Goal: Task Accomplishment & Management: Manage account settings

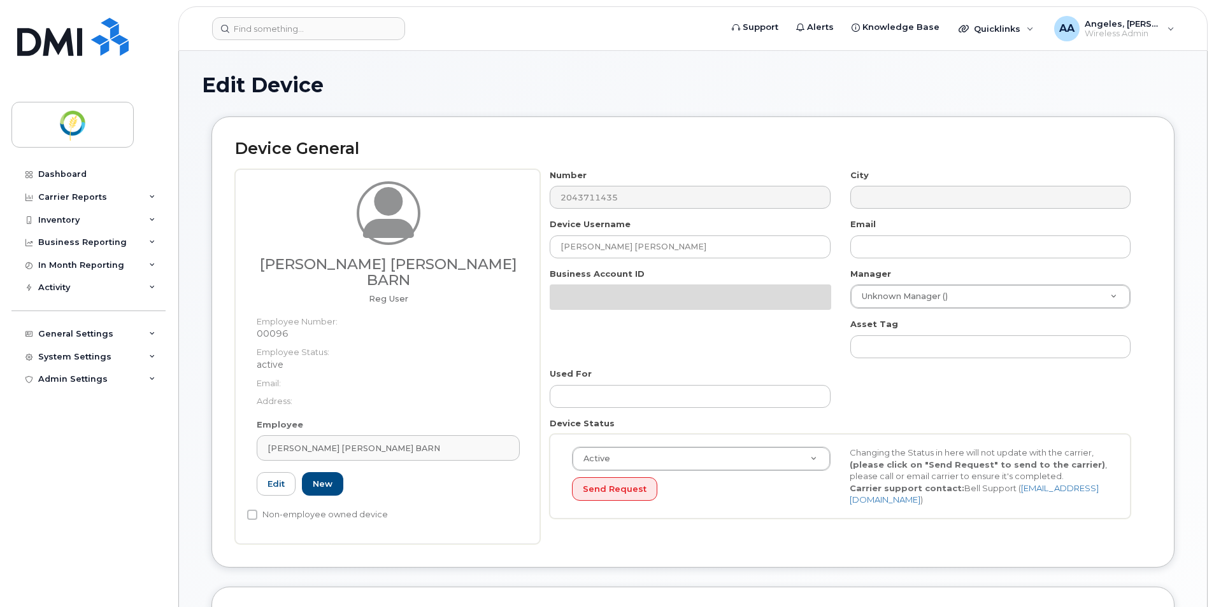
select select "29336448"
select select "29336477"
select select "29336520"
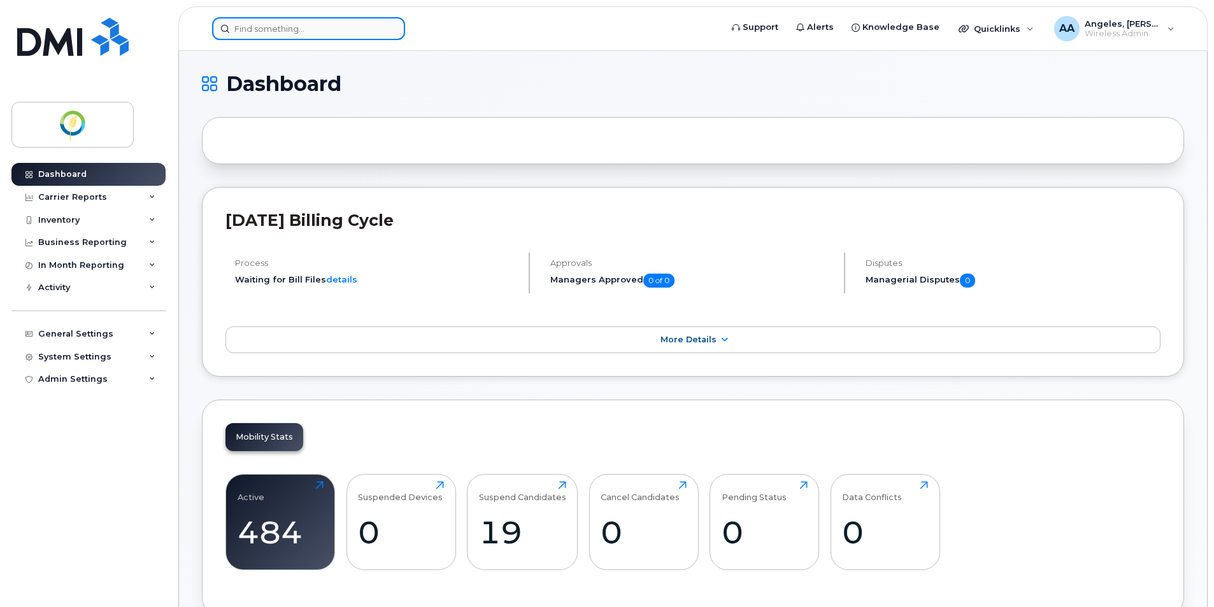
click at [275, 28] on input at bounding box center [308, 28] width 193 height 23
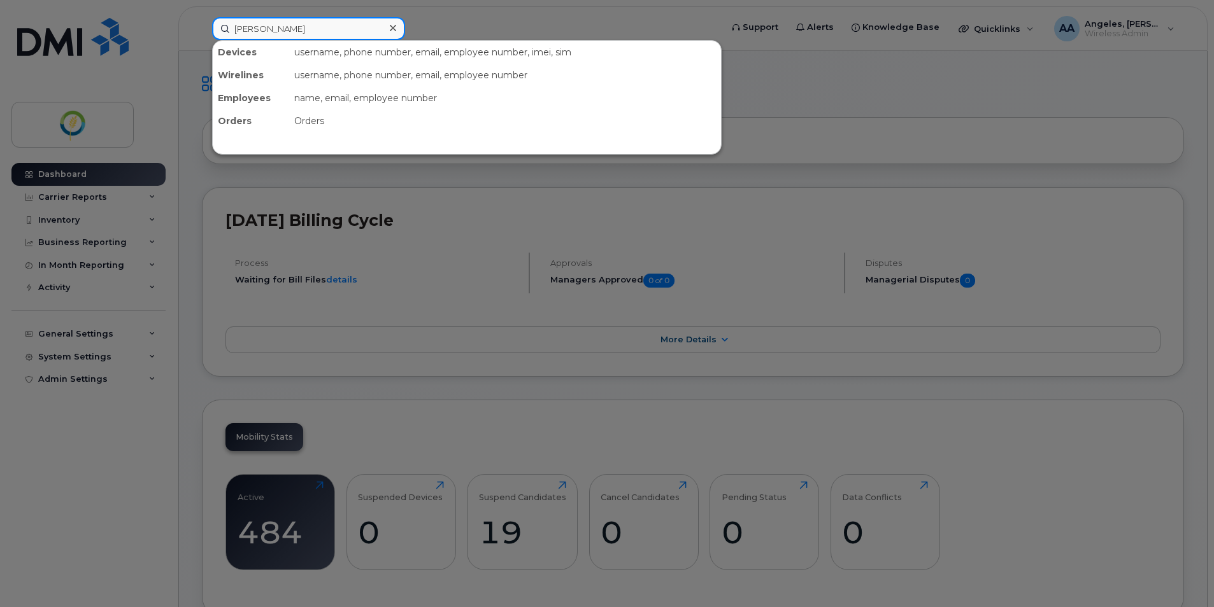
type input "wilson"
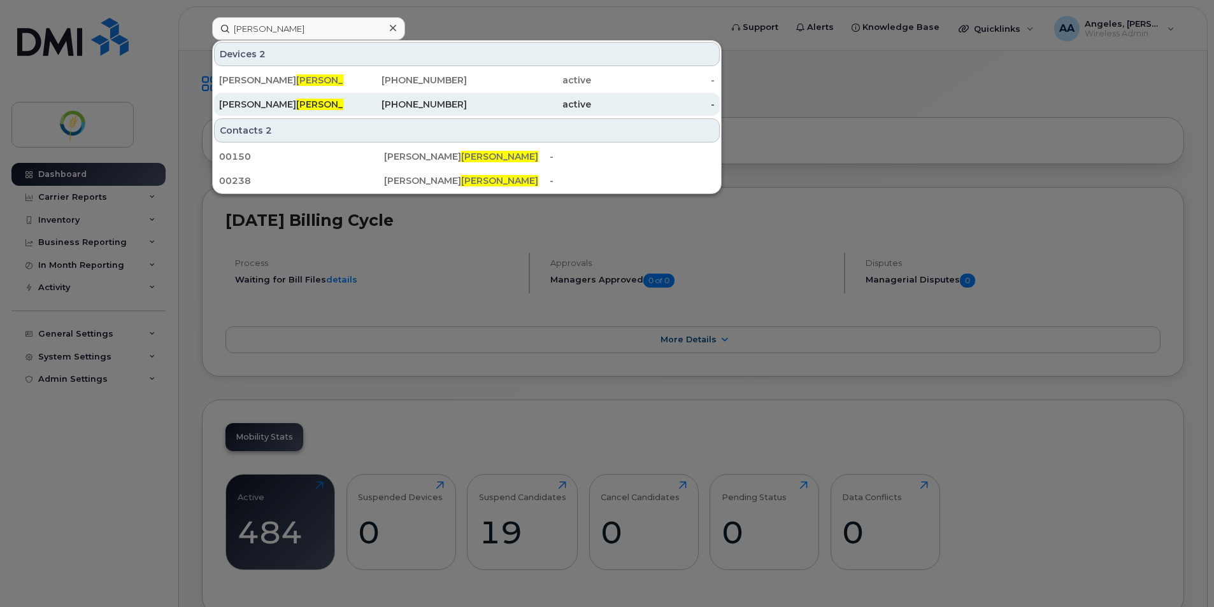
click at [280, 113] on div "Mike Wilson" at bounding box center [281, 104] width 124 height 23
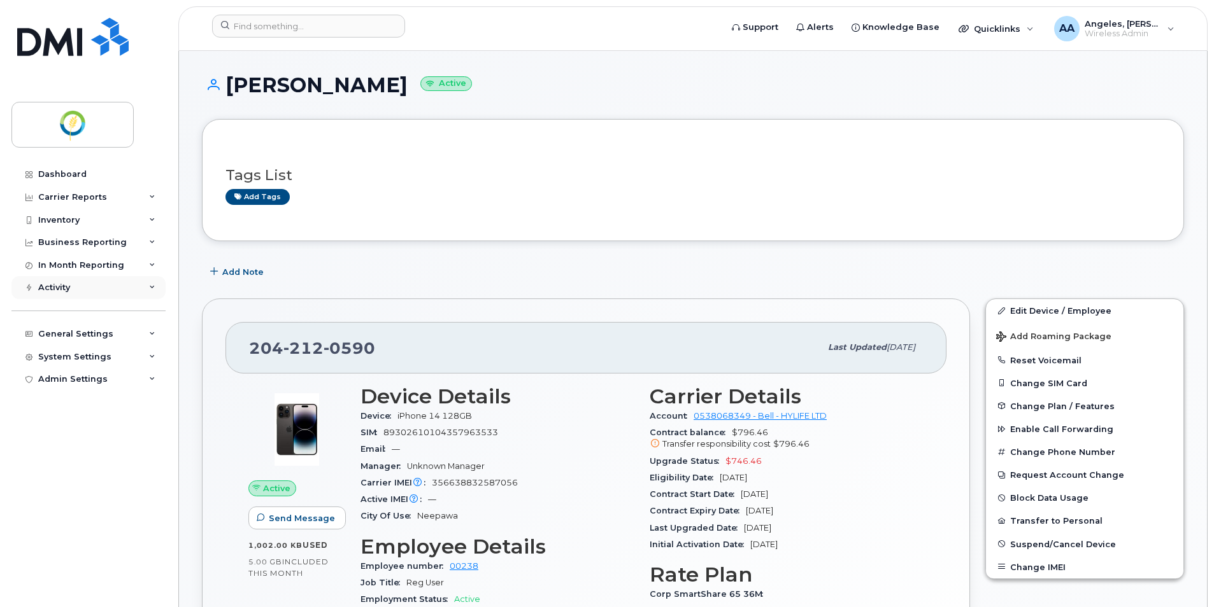
click at [69, 283] on div "Activity" at bounding box center [54, 288] width 32 height 10
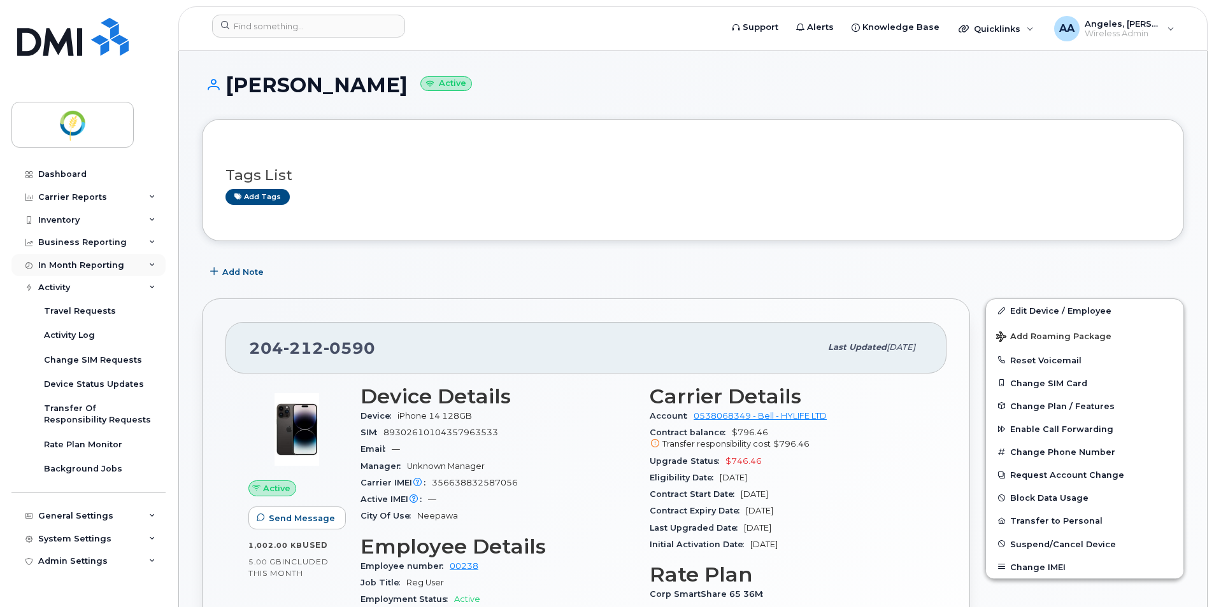
click at [82, 262] on div "In Month Reporting" at bounding box center [81, 265] width 86 height 10
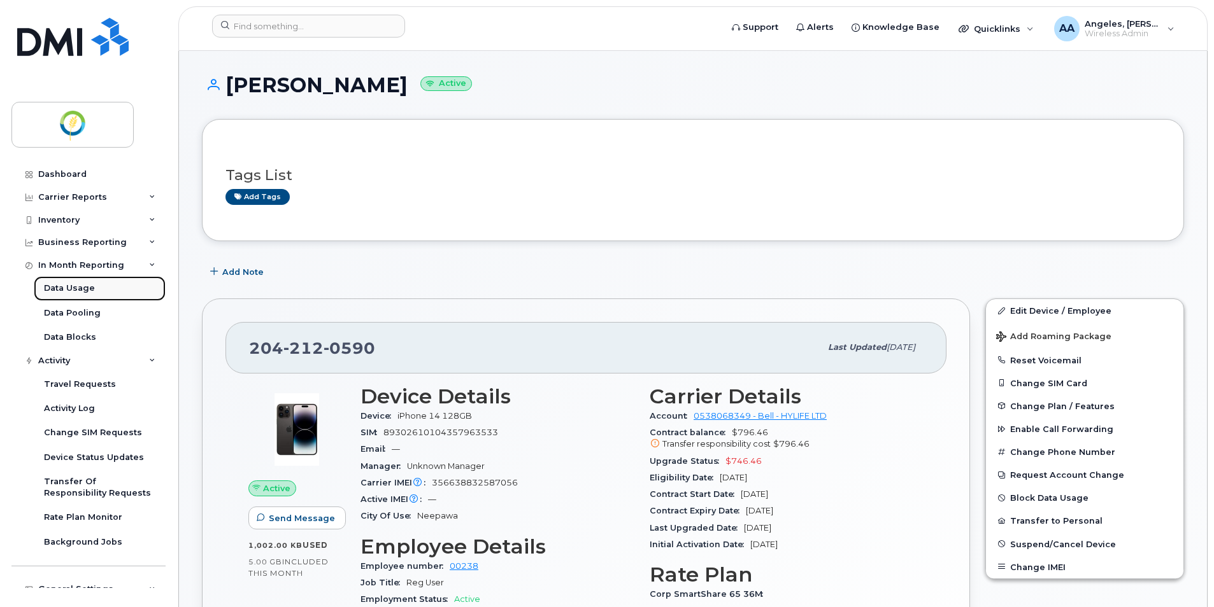
click at [81, 290] on div "Data Usage" at bounding box center [69, 288] width 51 height 11
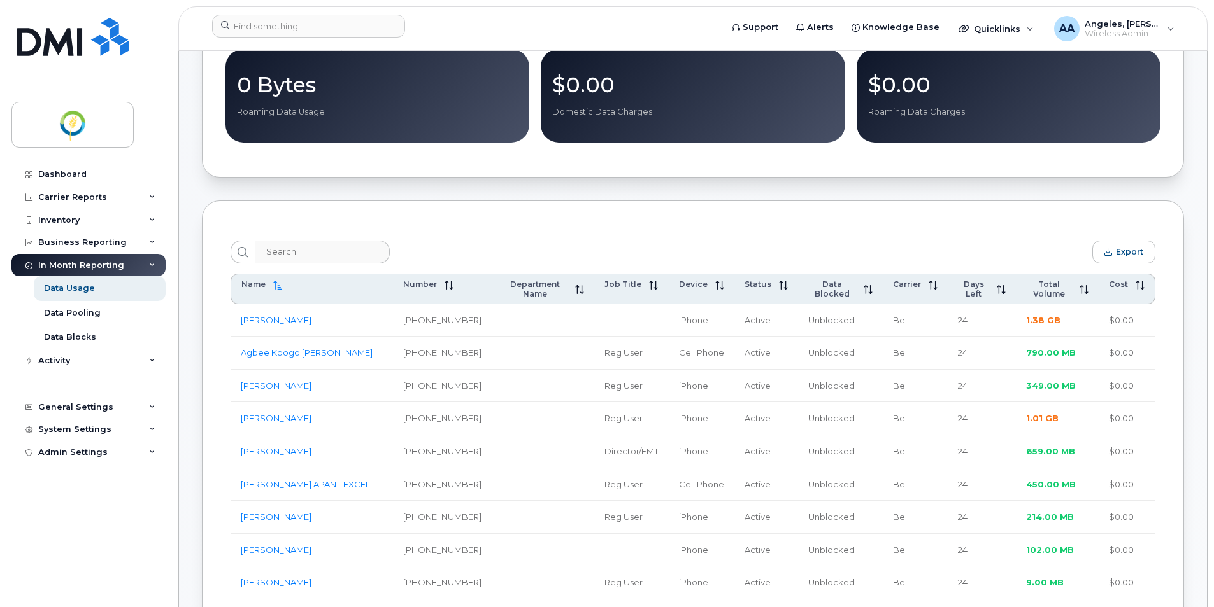
scroll to position [382, 0]
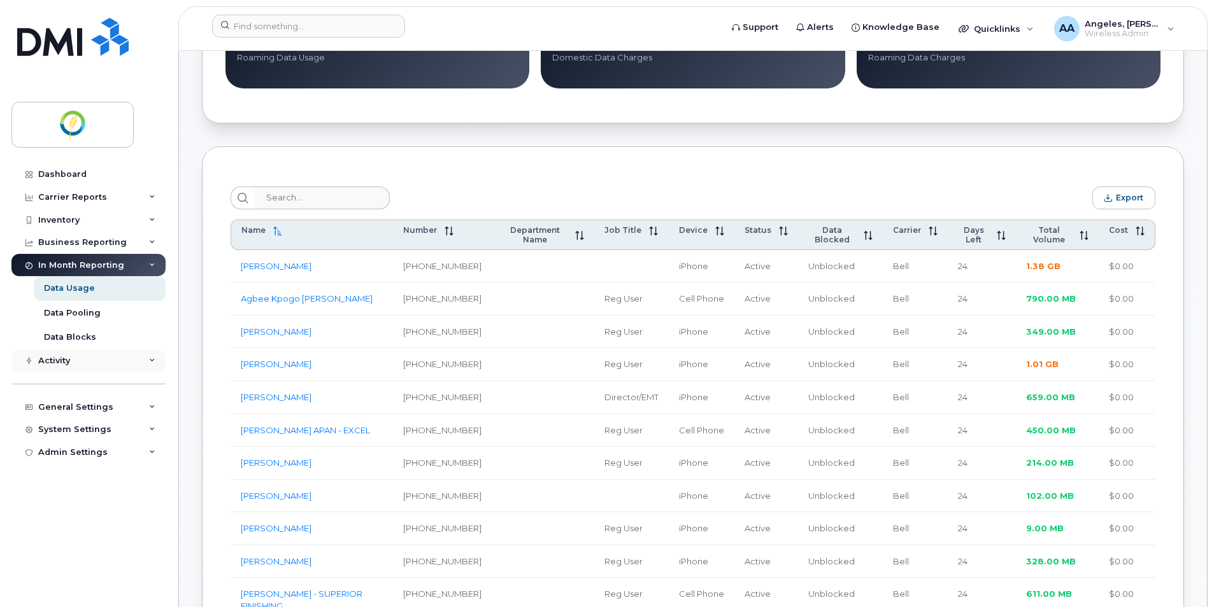
click at [73, 365] on div "Activity" at bounding box center [88, 361] width 154 height 23
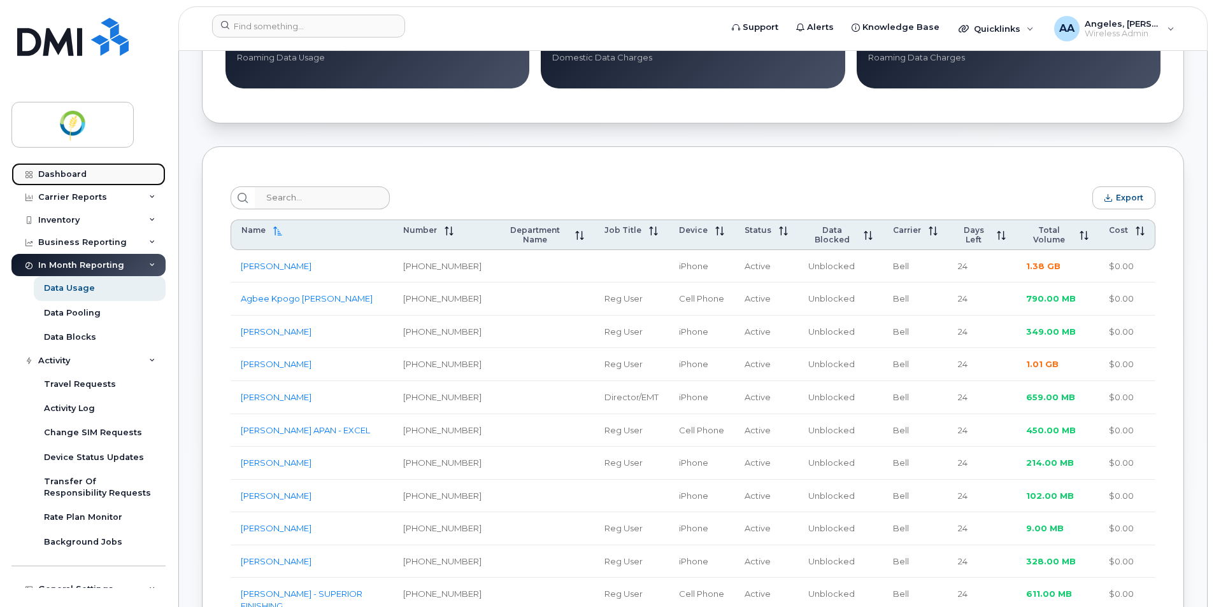
click at [53, 175] on div "Dashboard" at bounding box center [62, 174] width 48 height 10
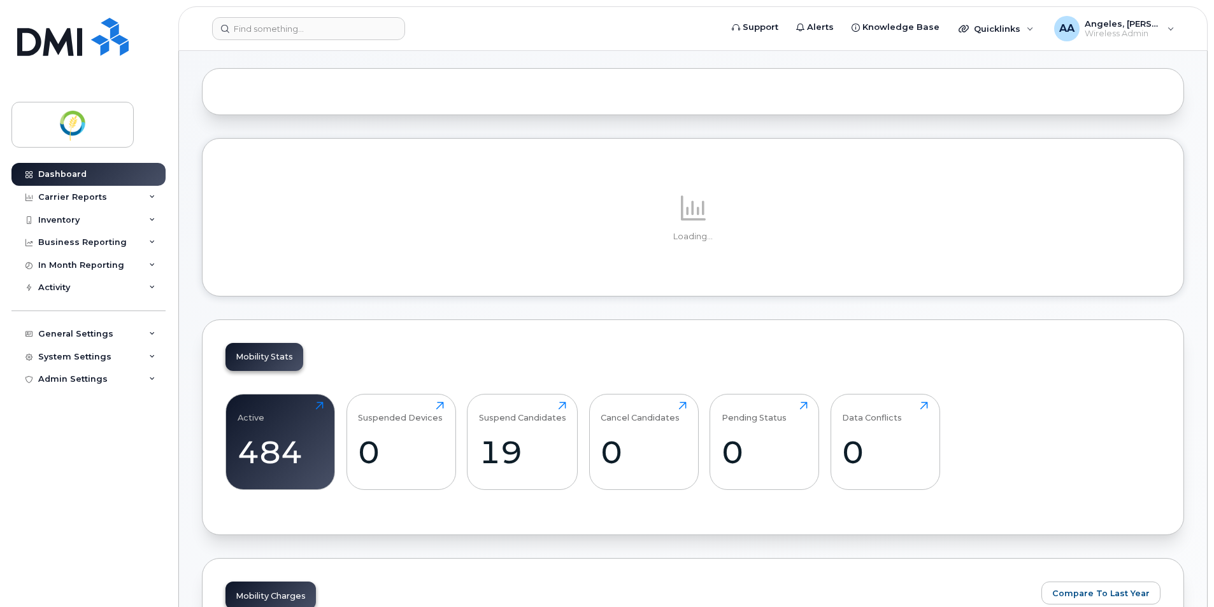
scroll to position [191, 0]
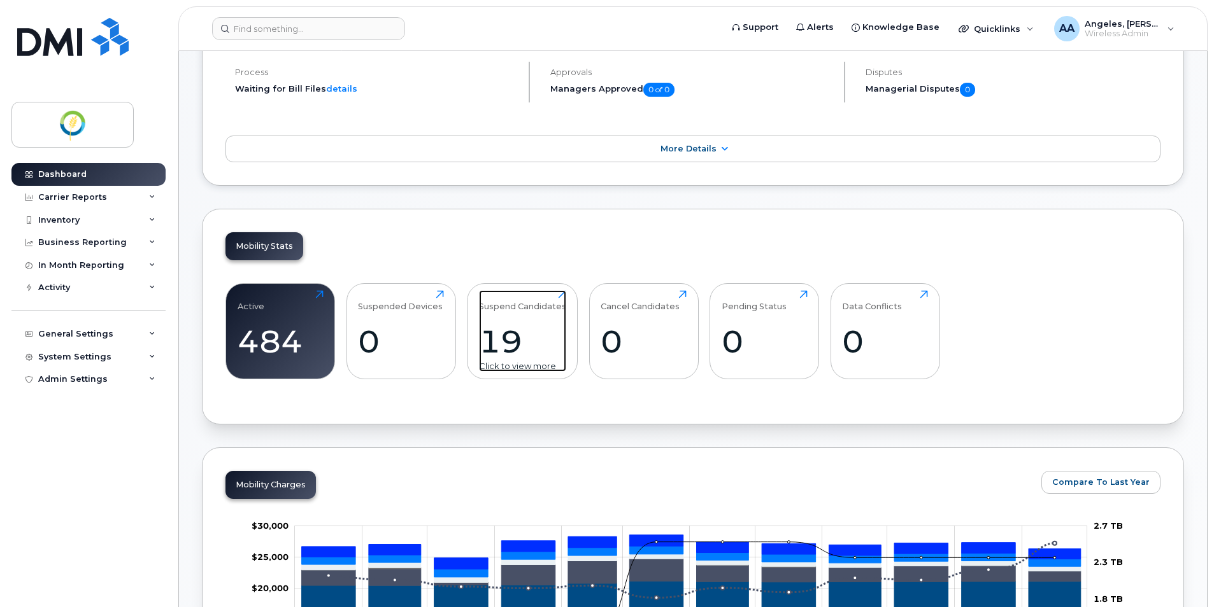
click at [530, 339] on div "19" at bounding box center [522, 342] width 87 height 38
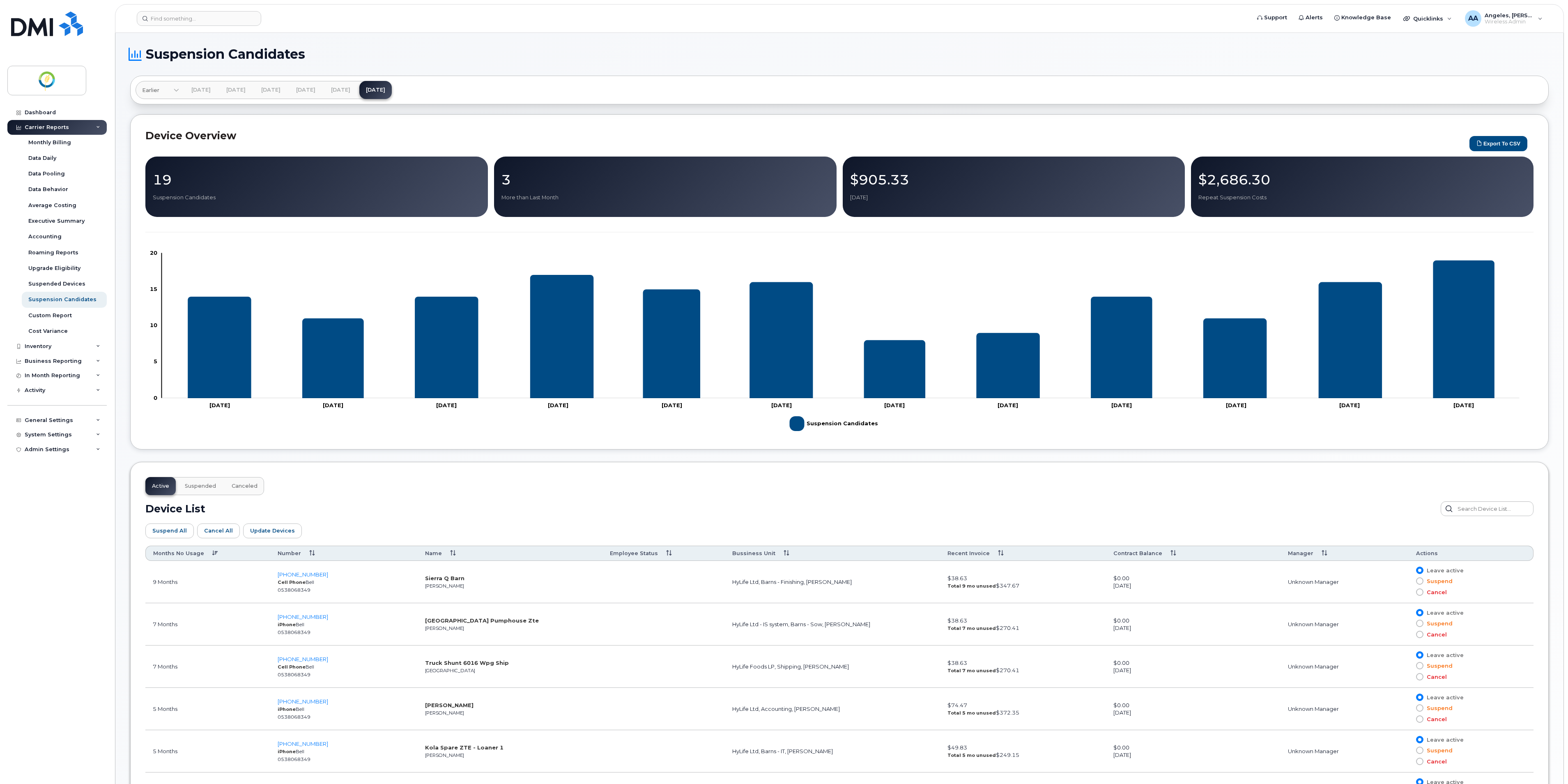
click at [782, 51] on h1 "Suspension Candidates" at bounding box center [837, 54] width 1414 height 13
click at [210, 15] on input at bounding box center [199, 18] width 124 height 15
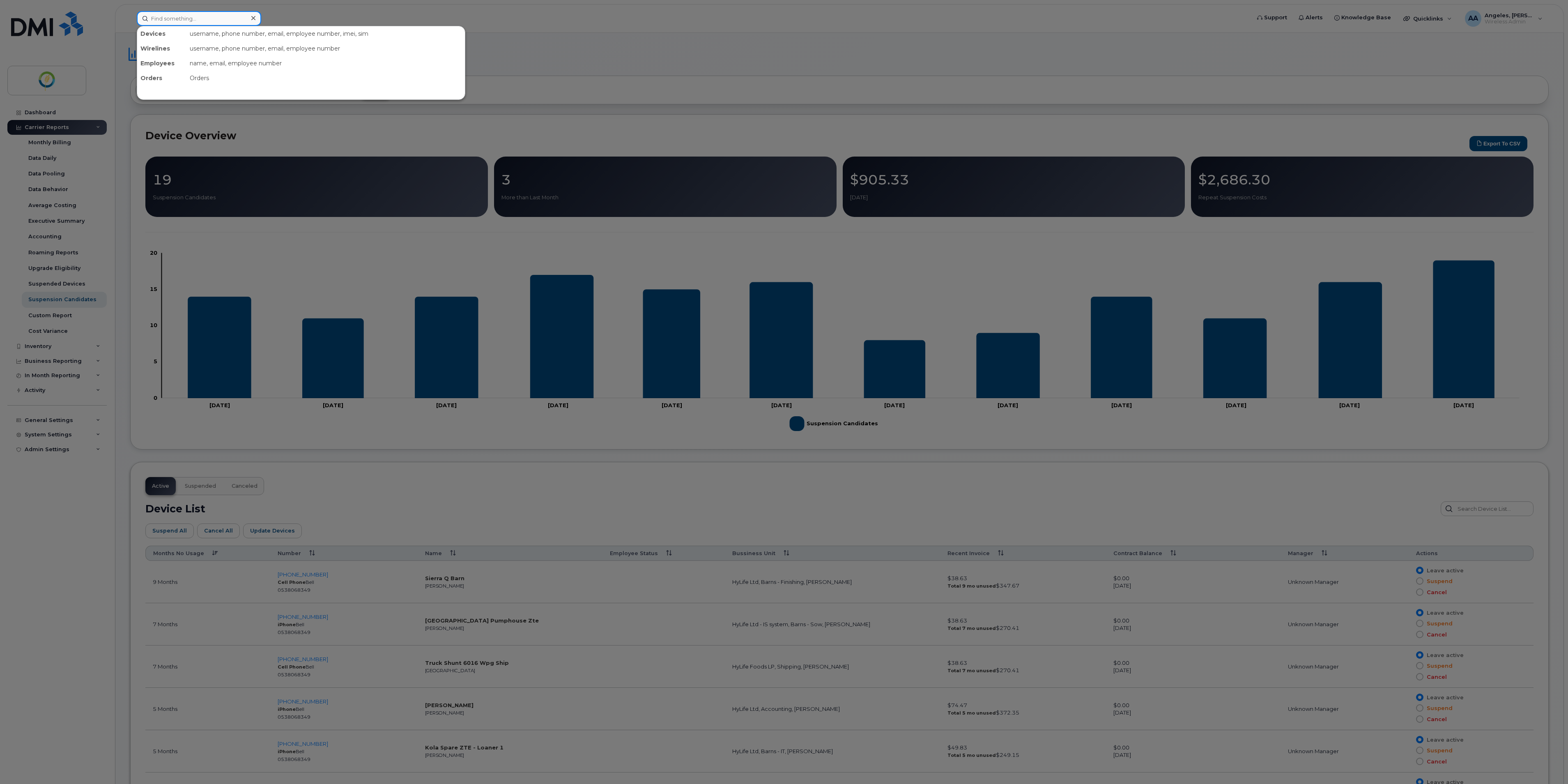
paste input "204 212 0590"
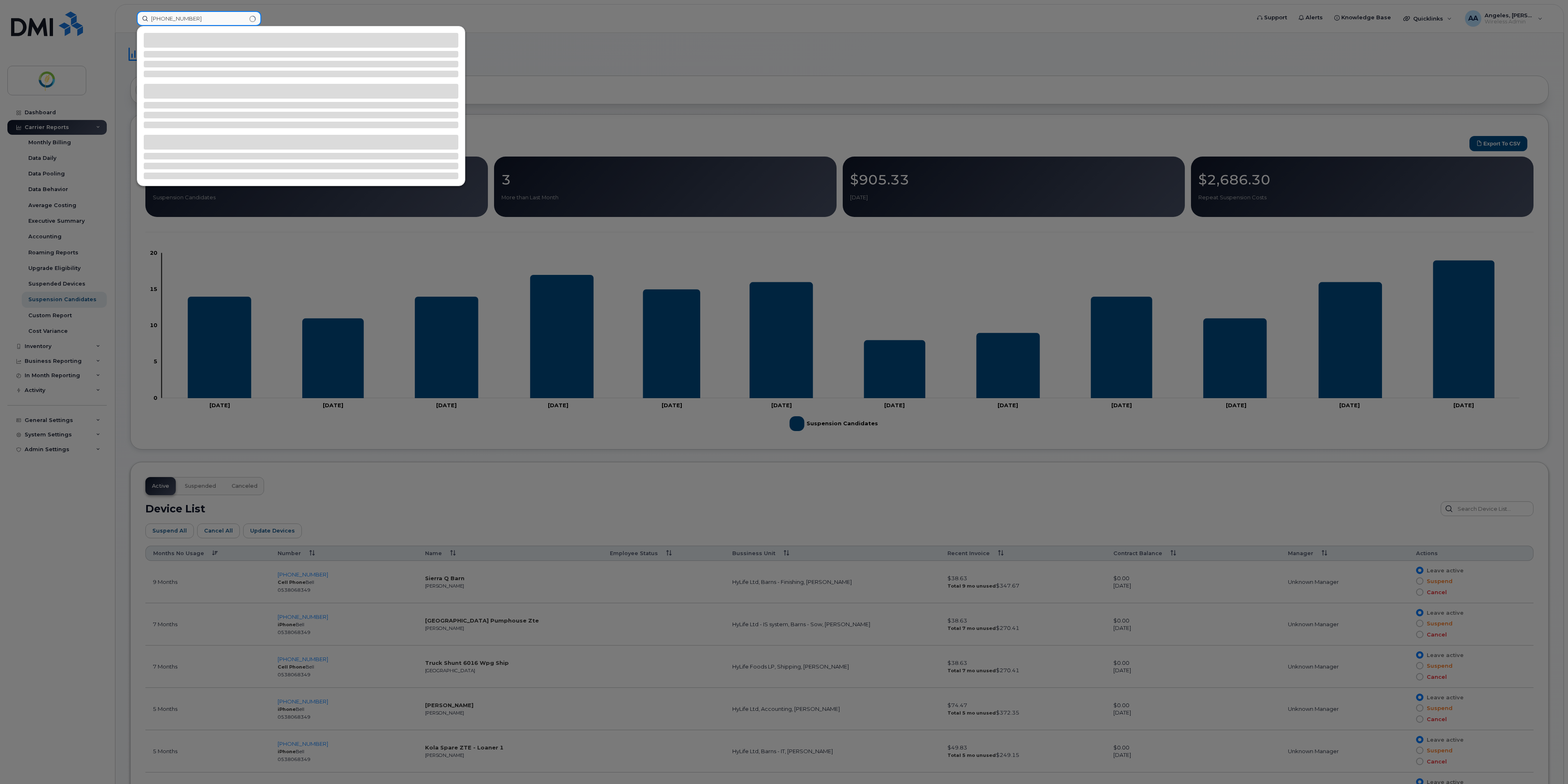
type input "204 212 0590"
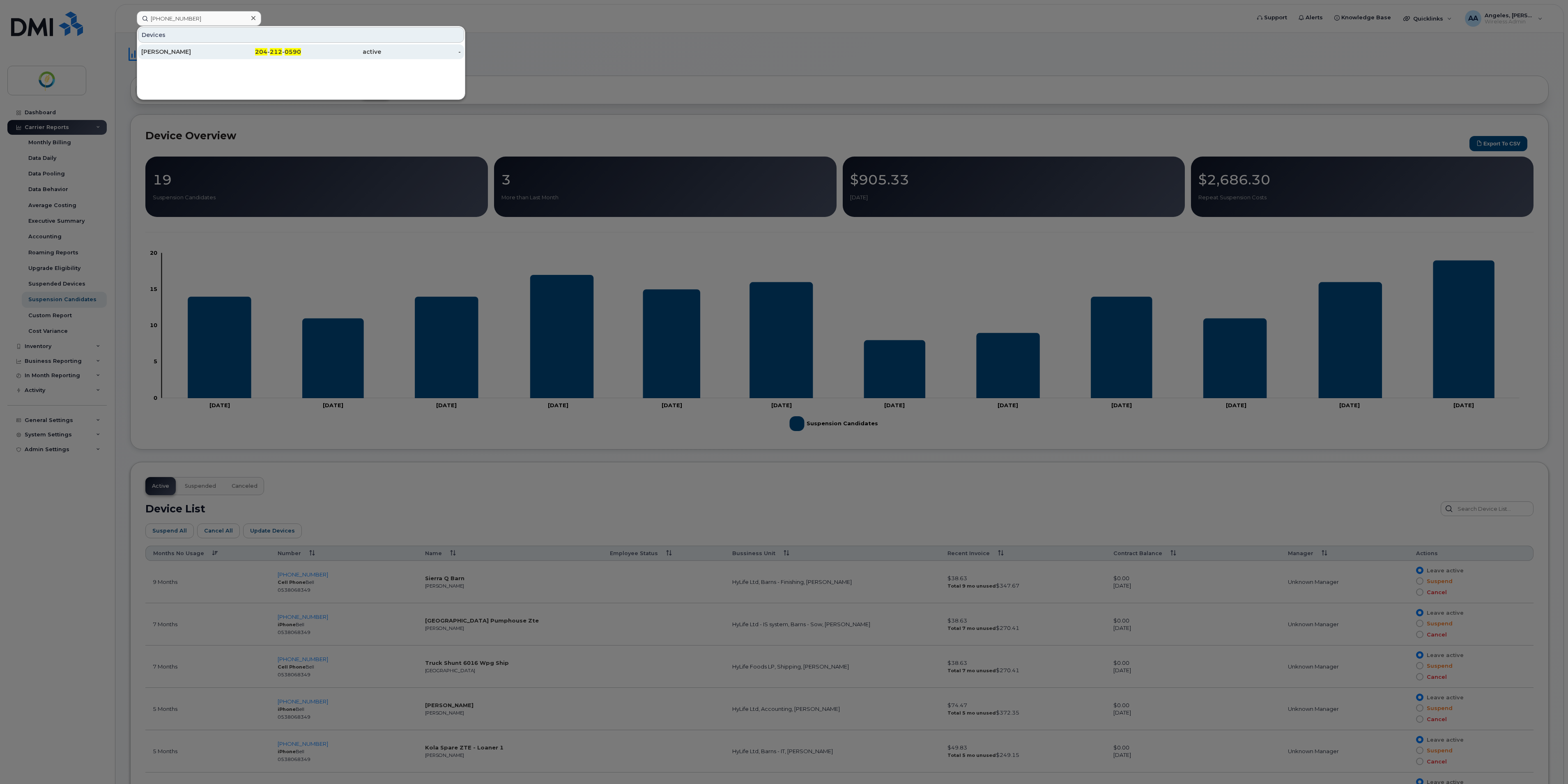
click at [217, 50] on div "[PERSON_NAME]" at bounding box center [181, 52] width 80 height 8
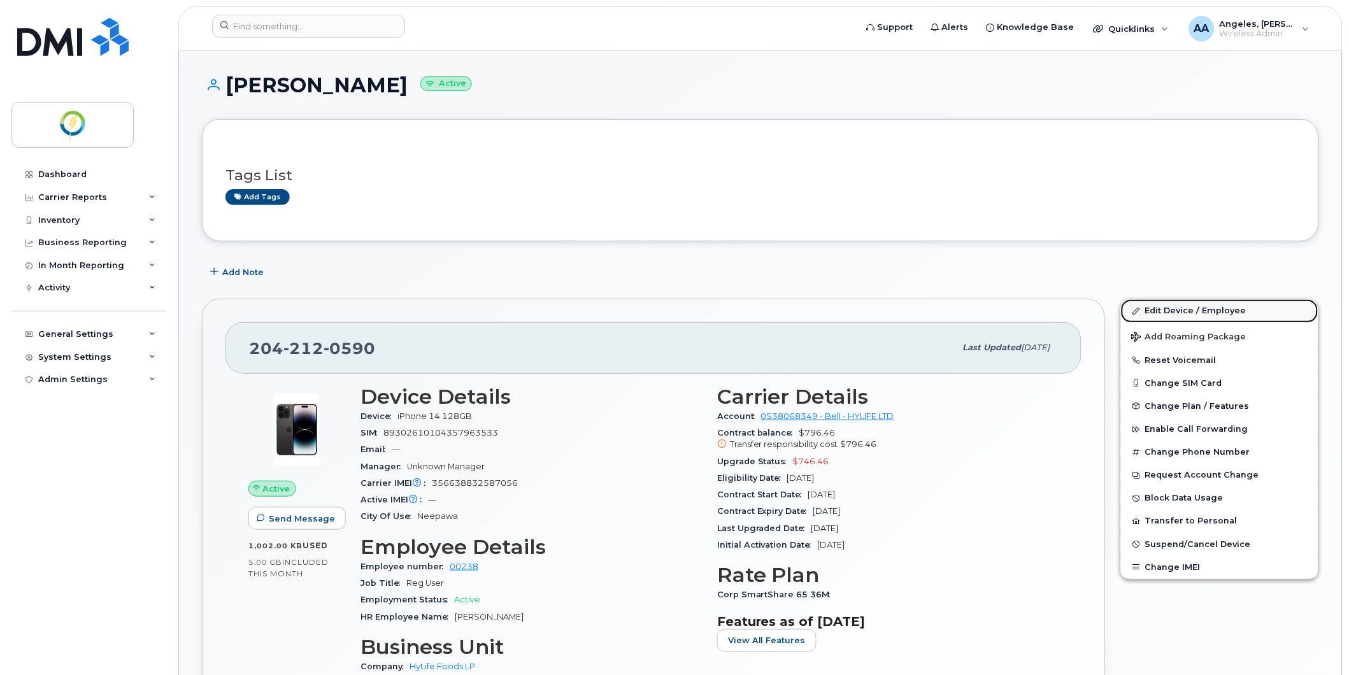
click at [1200, 309] on link "Edit Device / Employee" at bounding box center [1219, 310] width 197 height 23
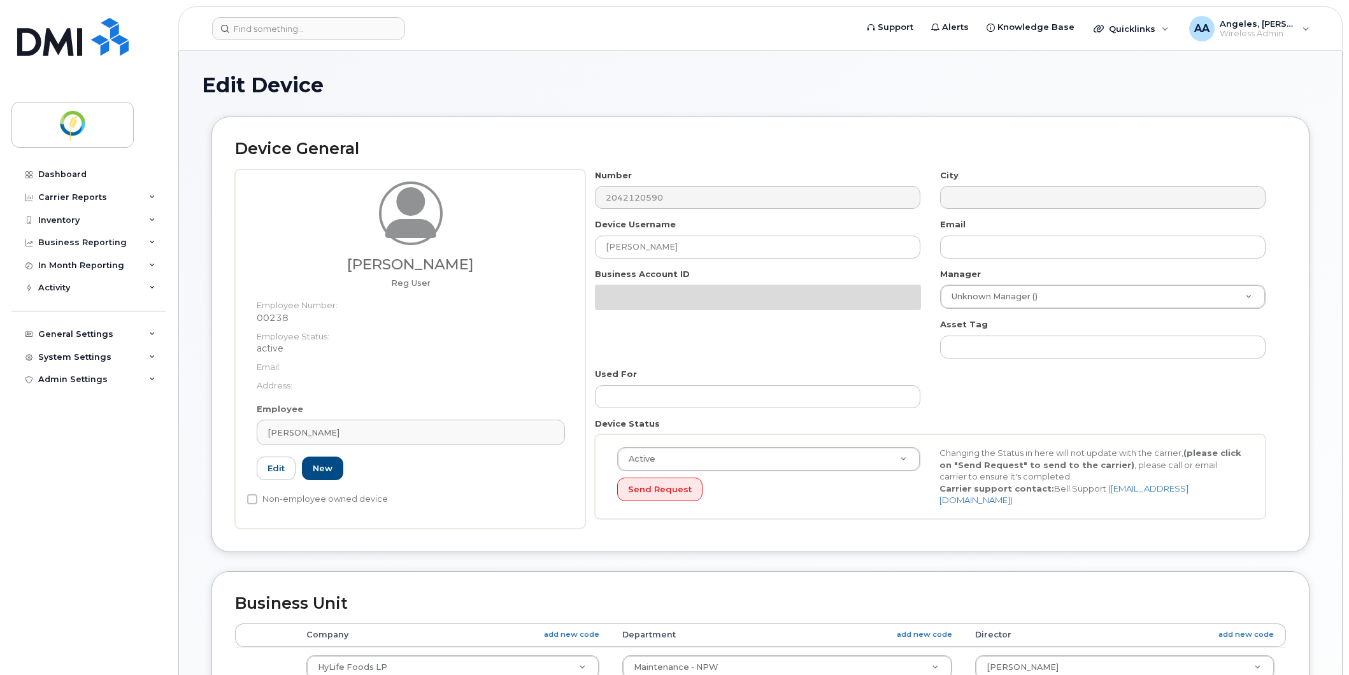
select select "29336488"
select select "29336528"
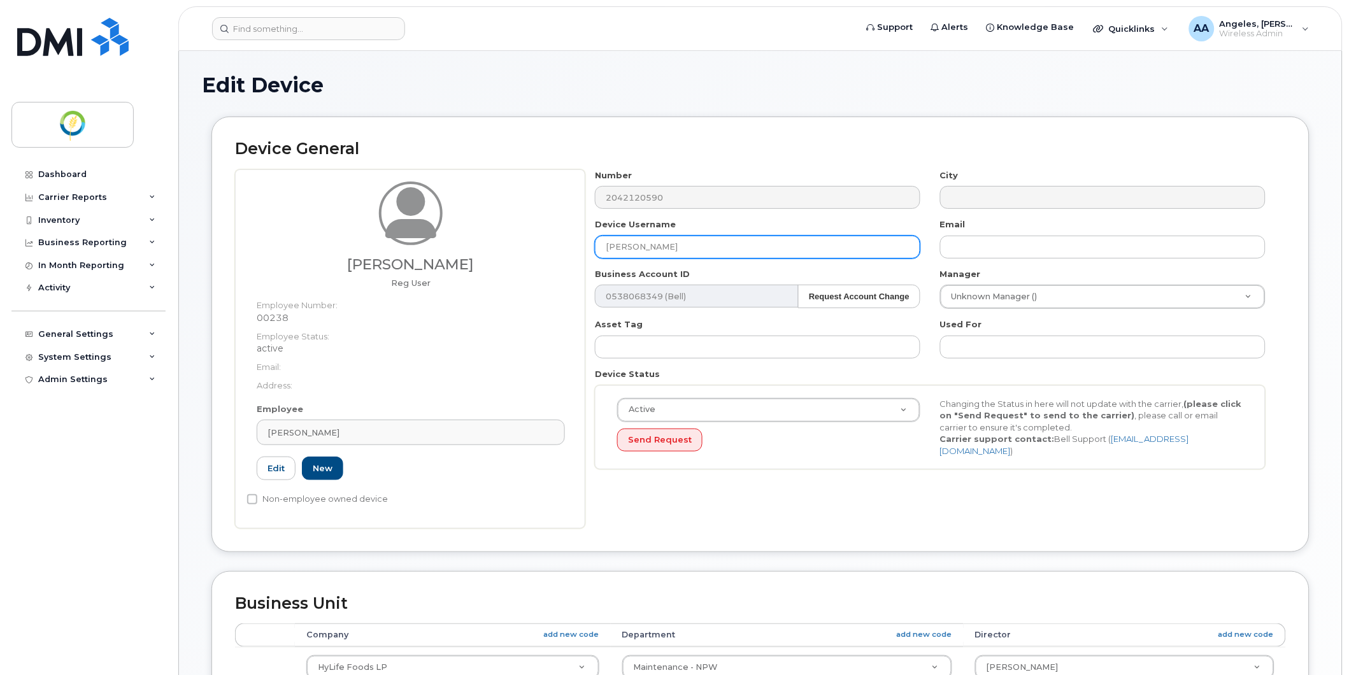
paste input "Wehrhahn, Grant"
drag, startPoint x: 667, startPoint y: 245, endPoint x: 577, endPoint y: 239, distance: 90.0
click at [576, 239] on div "MIKE WILSON Reg User Employee Number: 00238 Employee Status: active Email: Addr…" at bounding box center [760, 348] width 1051 height 359
drag, startPoint x: 656, startPoint y: 246, endPoint x: 587, endPoint y: 257, distance: 69.6
click at [588, 257] on div "Device Username Wehrhahn, Grant" at bounding box center [757, 238] width 345 height 40
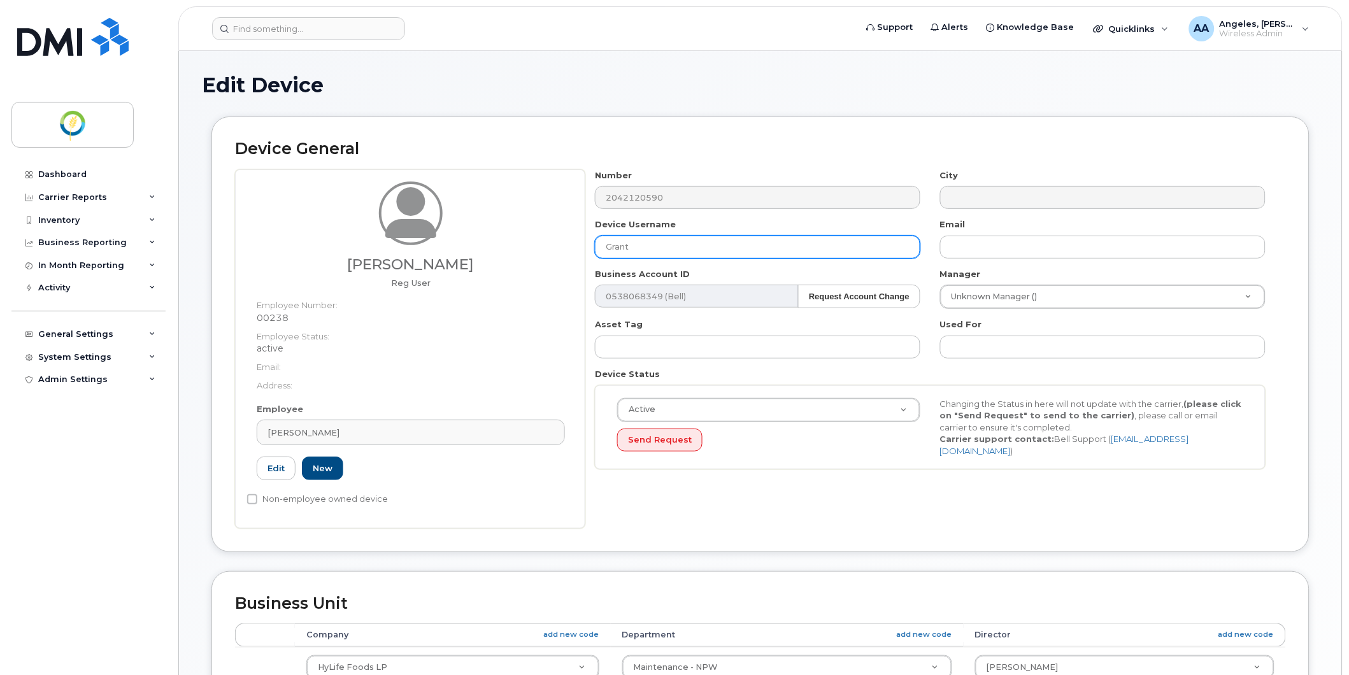
click at [658, 240] on input "Grant" at bounding box center [757, 247] width 325 height 23
paste input "Wehrhahn,"
drag, startPoint x: 690, startPoint y: 240, endPoint x: 527, endPoint y: 250, distance: 163.3
click at [527, 250] on div "MIKE WILSON Reg User Employee Number: 00238 Employee Status: active Email: Addr…" at bounding box center [760, 348] width 1051 height 359
click at [711, 244] on input "[PERSON_NAME]" at bounding box center [757, 247] width 325 height 23
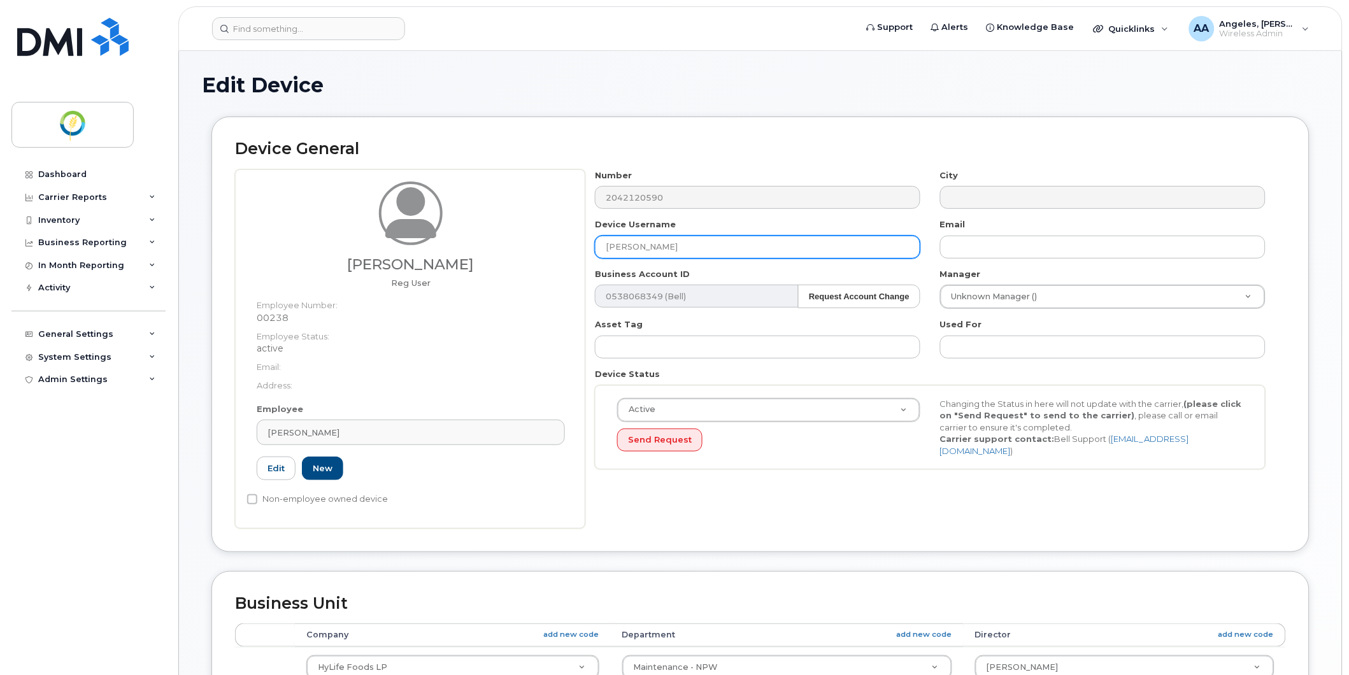
drag, startPoint x: 711, startPoint y: 244, endPoint x: 478, endPoint y: 247, distance: 232.4
click at [478, 247] on div "MIKE WILSON Reg User Employee Number: 00238 Employee Status: active Email: Addr…" at bounding box center [760, 348] width 1051 height 359
type input "[PERSON_NAME]"
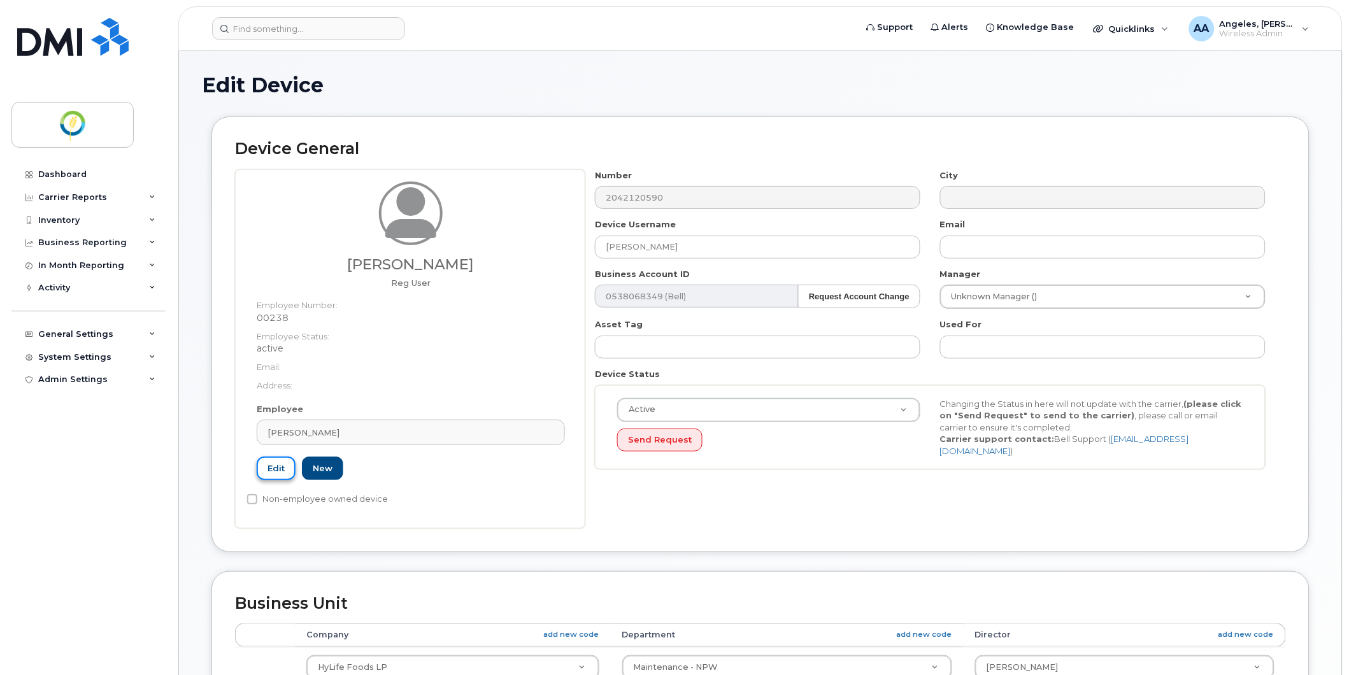
click at [271, 462] on link "Edit" at bounding box center [276, 469] width 39 height 24
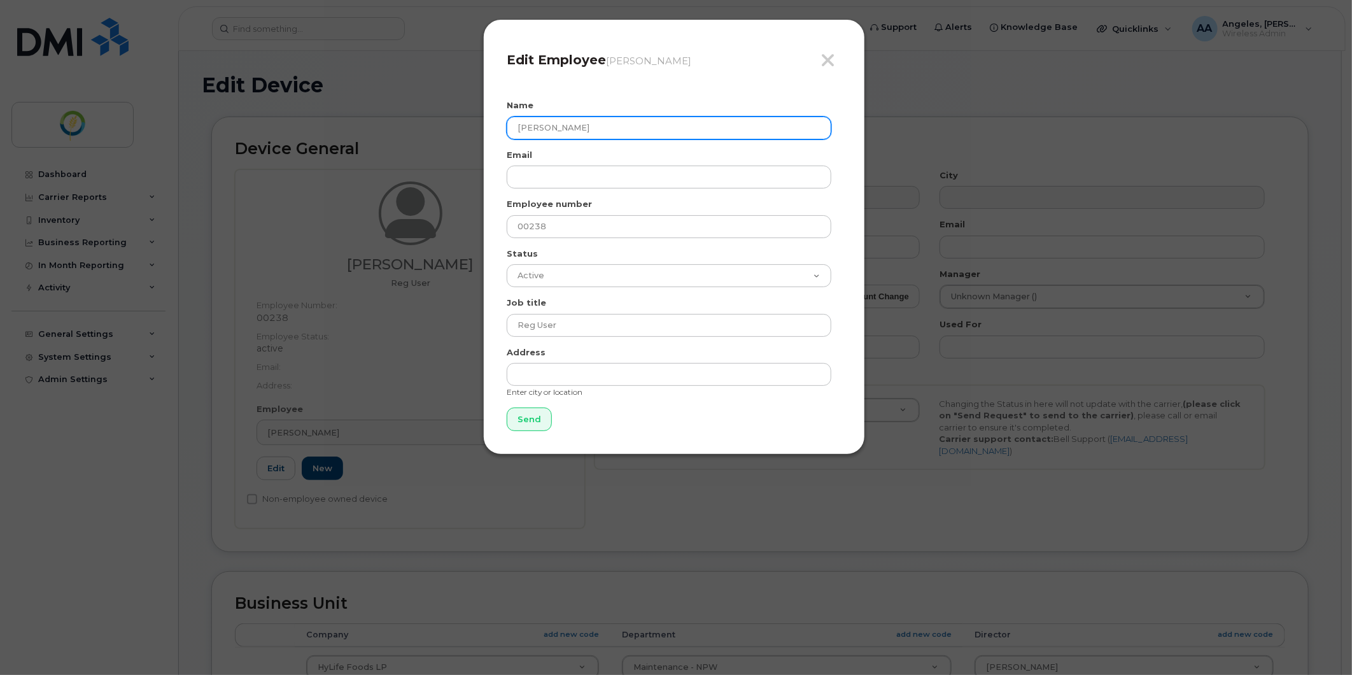
drag, startPoint x: 584, startPoint y: 126, endPoint x: 451, endPoint y: 126, distance: 133.1
click at [451, 126] on div "Close Edit Employee MIKE WILSON Name MIKE WILSON Email Employee number 00238 St…" at bounding box center [676, 337] width 1352 height 675
paste input "[PERSON_NAME]"
type input "[PERSON_NAME]"
click at [530, 421] on input "Send" at bounding box center [529, 419] width 45 height 24
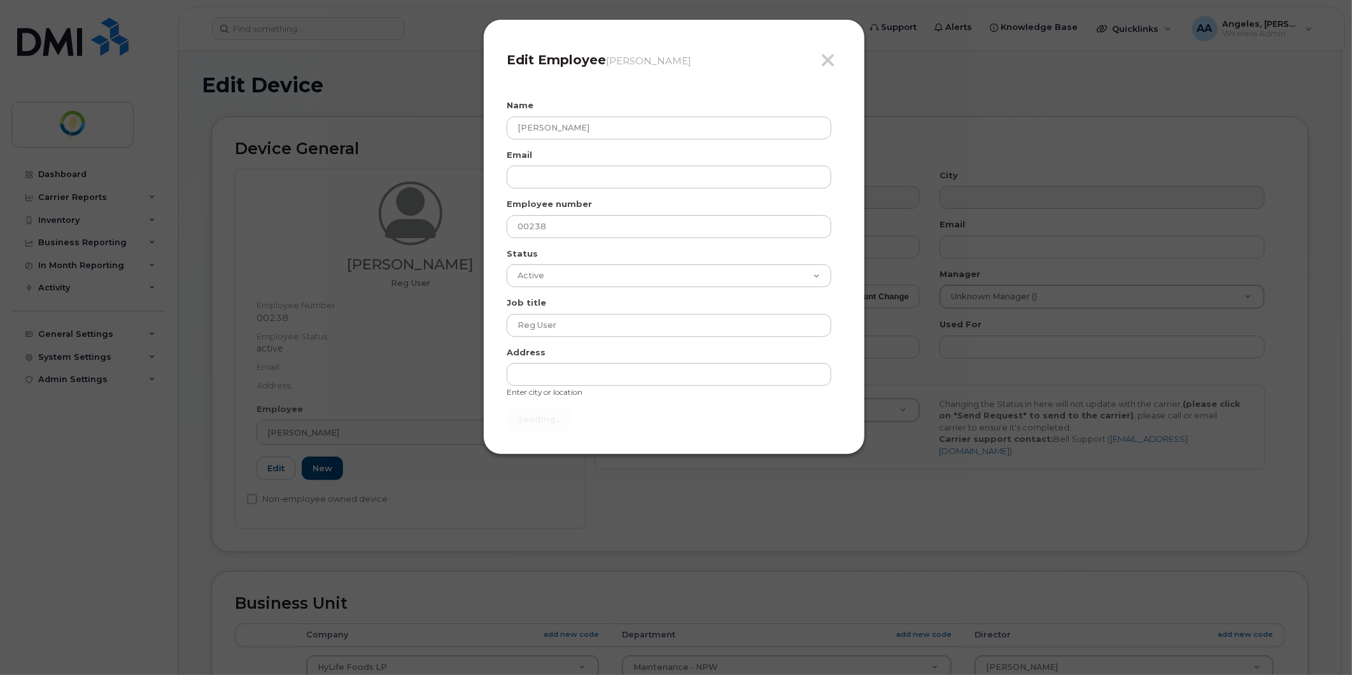
type input "Send"
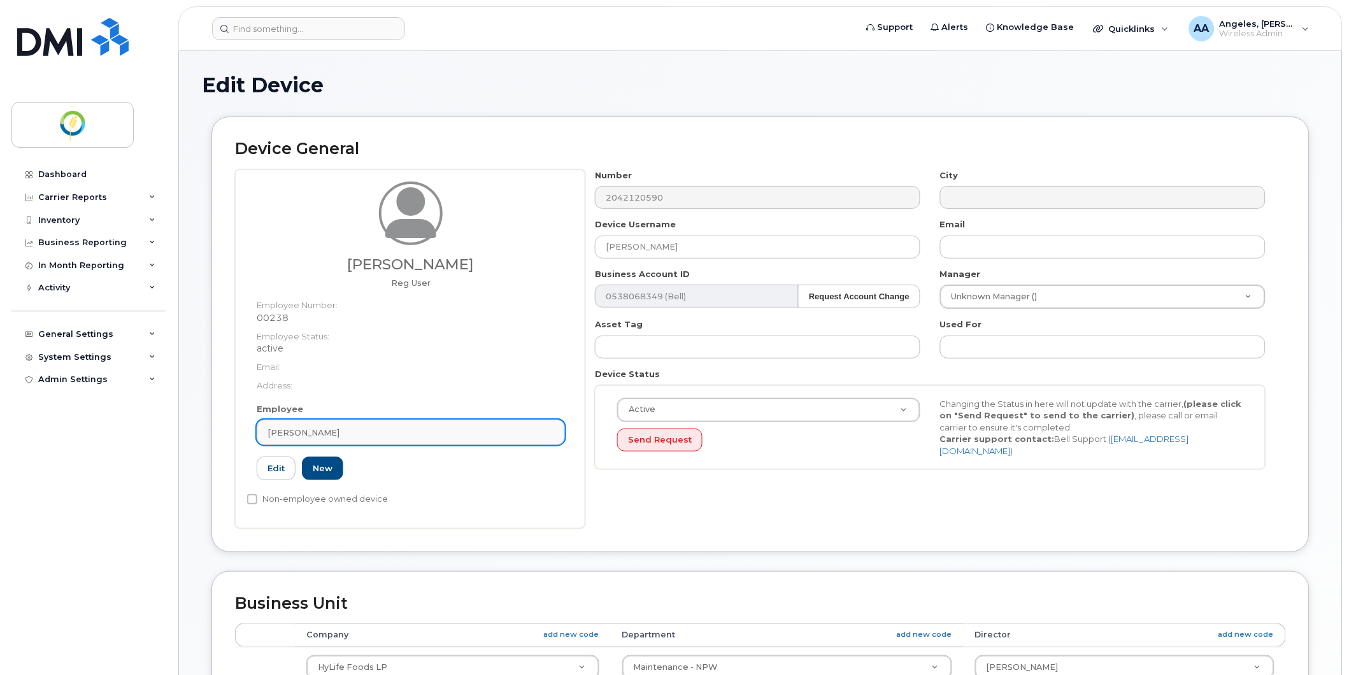
click at [325, 442] on link "[PERSON_NAME]" at bounding box center [411, 432] width 308 height 25
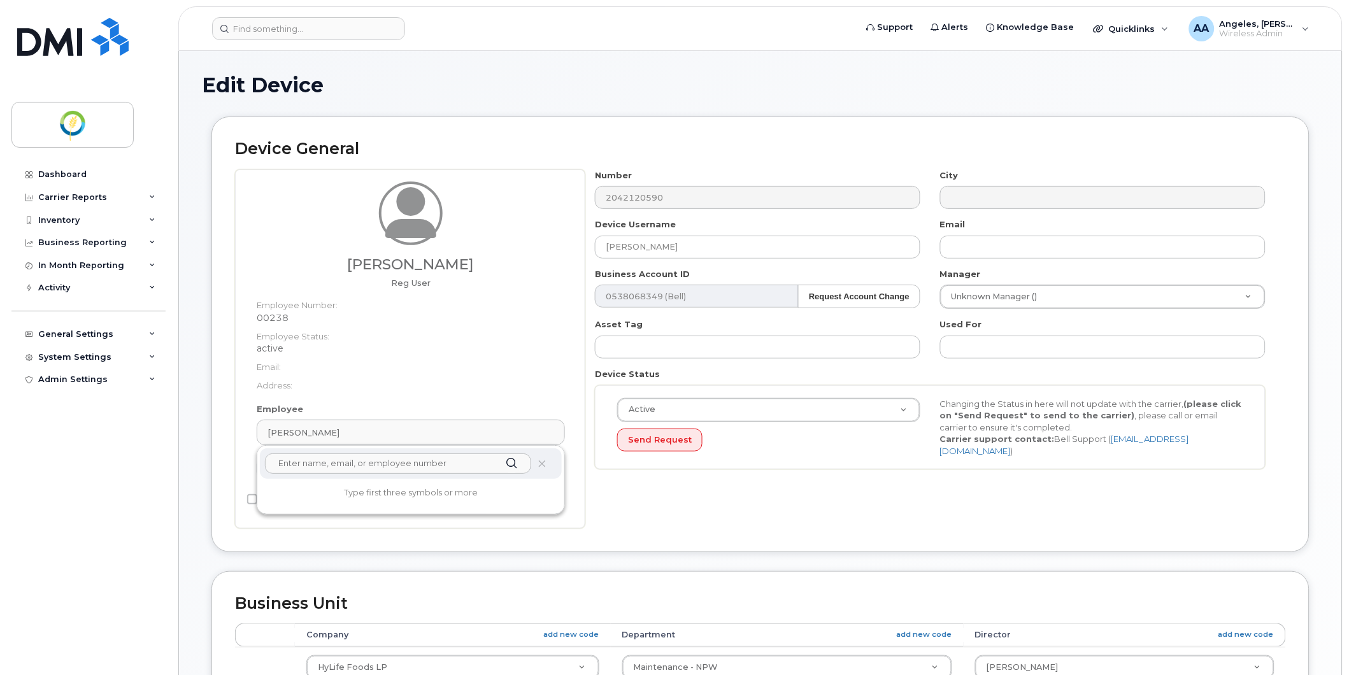
paste input "[PERSON_NAME]"
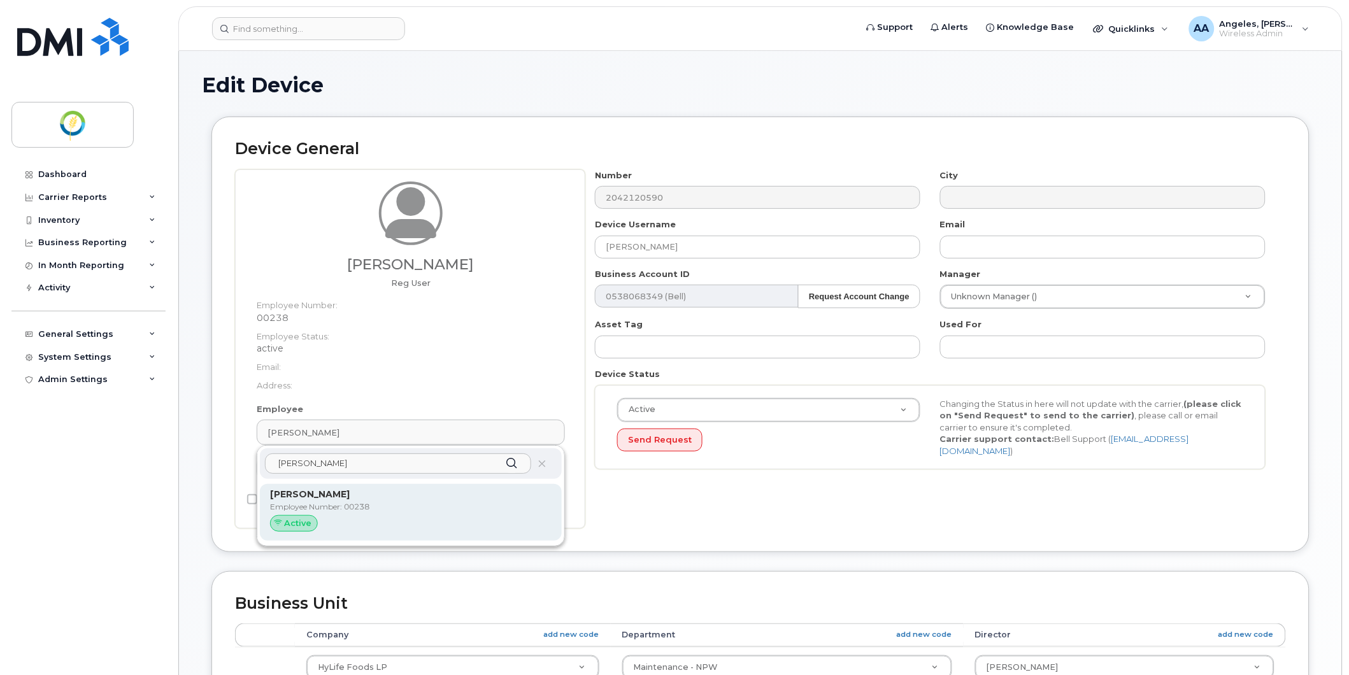
type input "[PERSON_NAME]"
click at [329, 493] on strong "[PERSON_NAME]" at bounding box center [310, 493] width 80 height 11
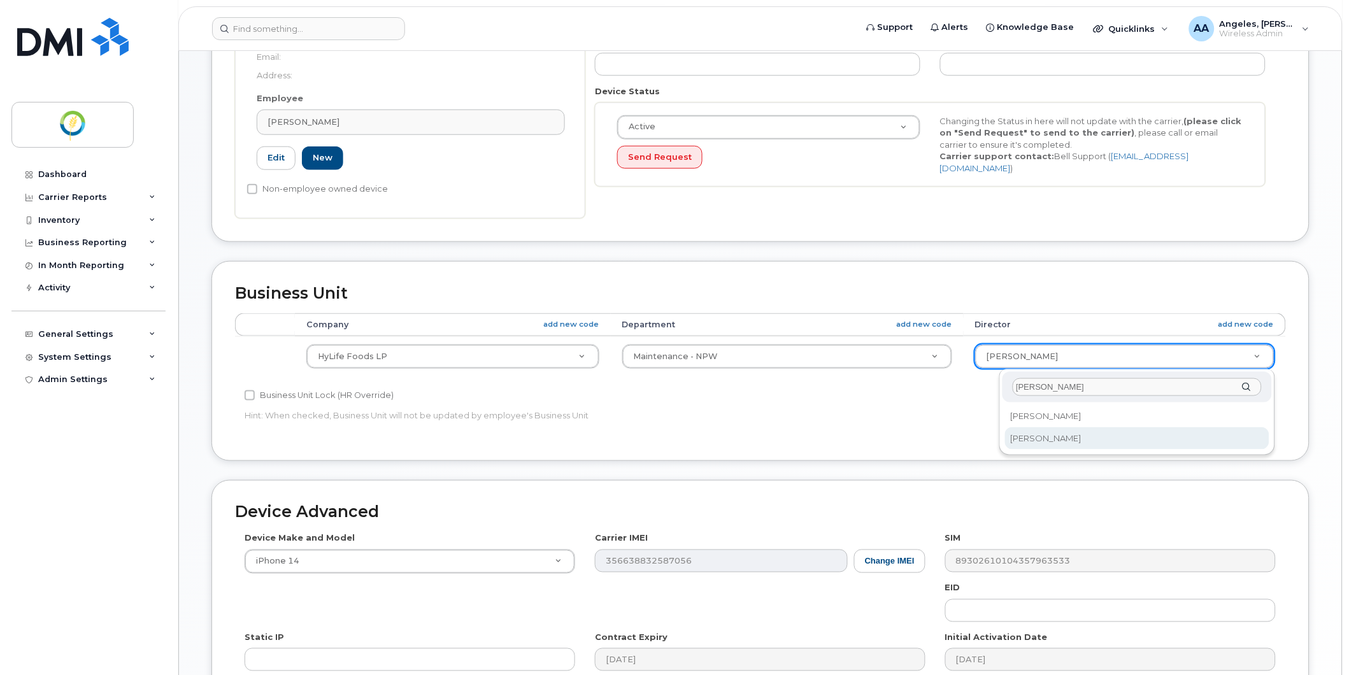
type input "jason"
select select "29336505"
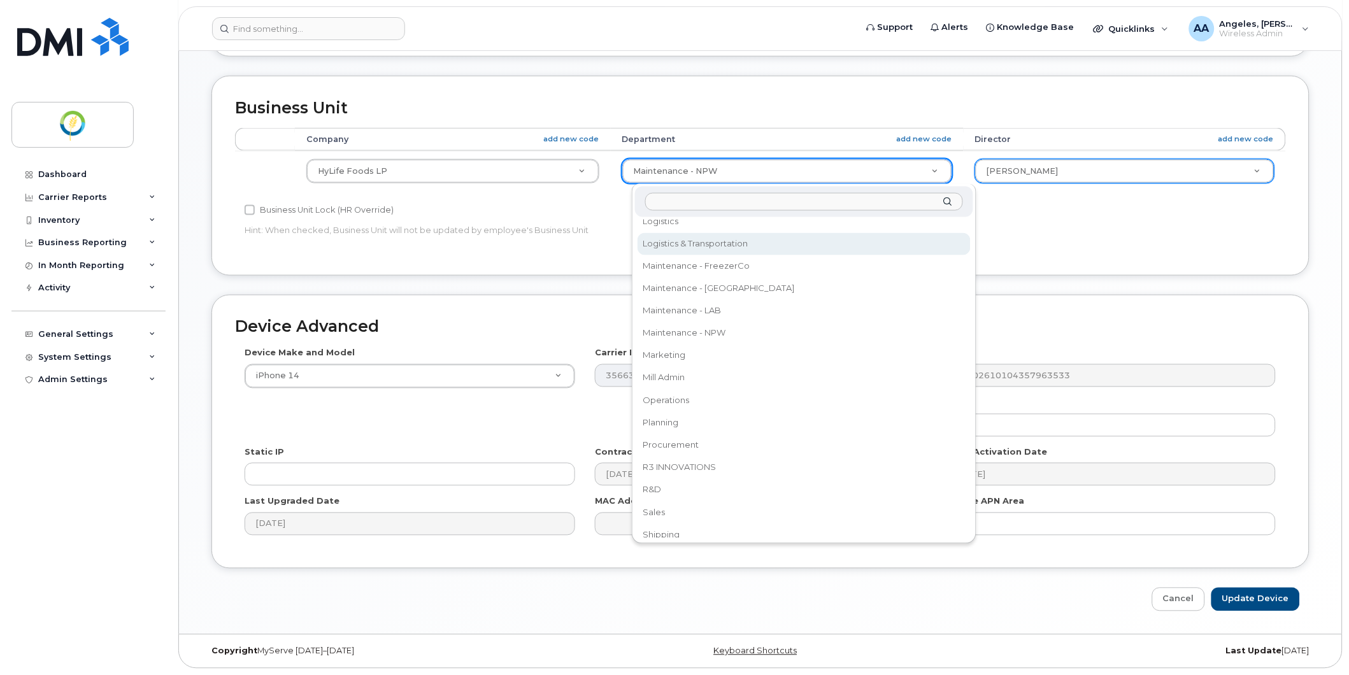
scroll to position [639, 0]
select select "29336453"
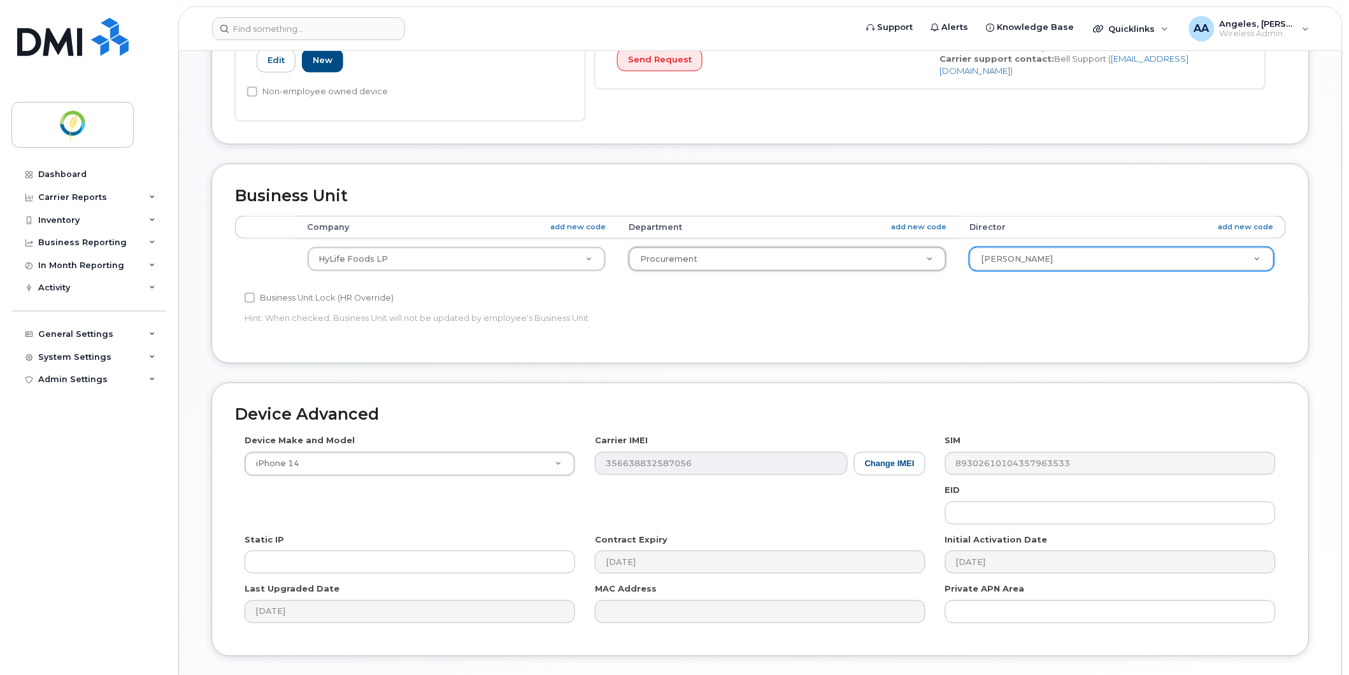
scroll to position [469, 0]
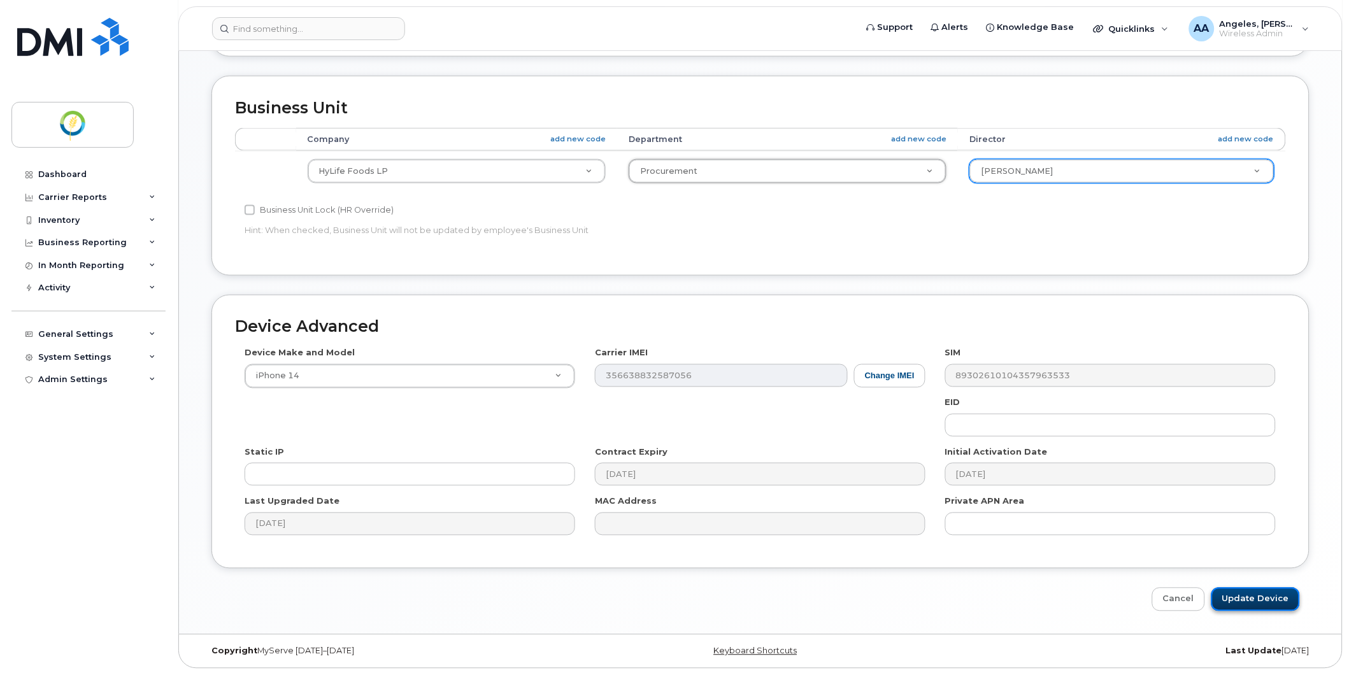
click at [1245, 592] on input "Update Device" at bounding box center [1255, 600] width 89 height 24
type input "Saving..."
